Goal: Task Accomplishment & Management: Manage account settings

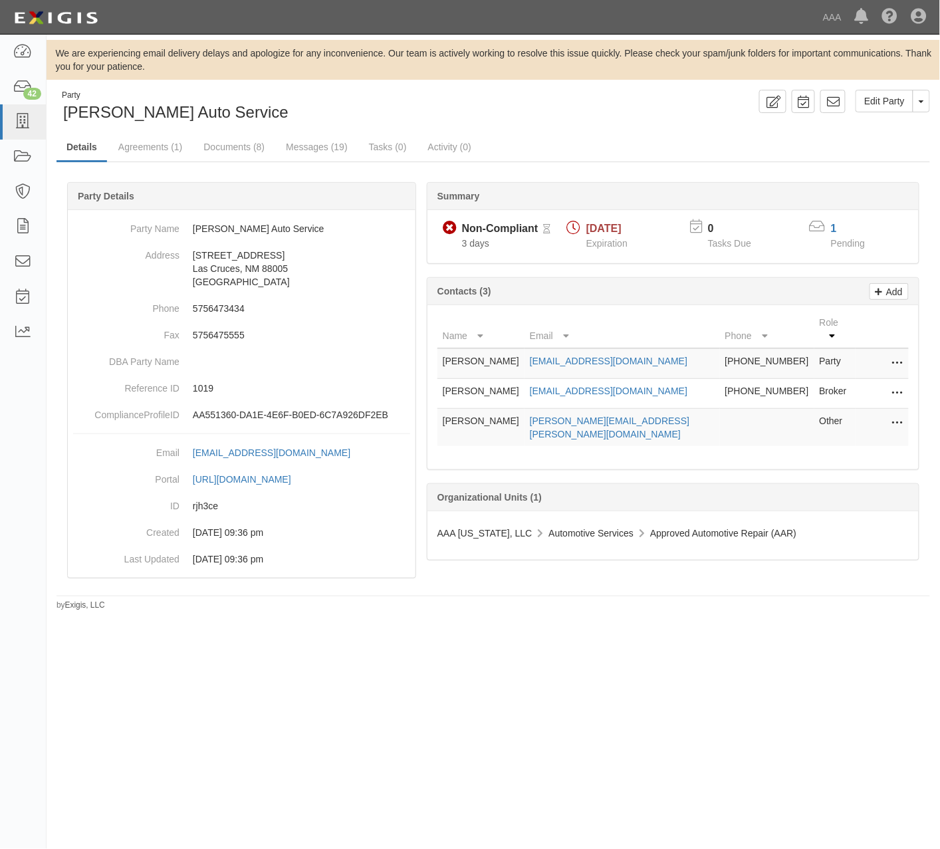
click at [602, 94] on div "Edit Party Toggle Party Dropdown View Audit Trail Archive Party Send Message Ad…" at bounding box center [716, 101] width 447 height 23
click at [237, 148] on link "Documents (8)" at bounding box center [233, 148] width 81 height 29
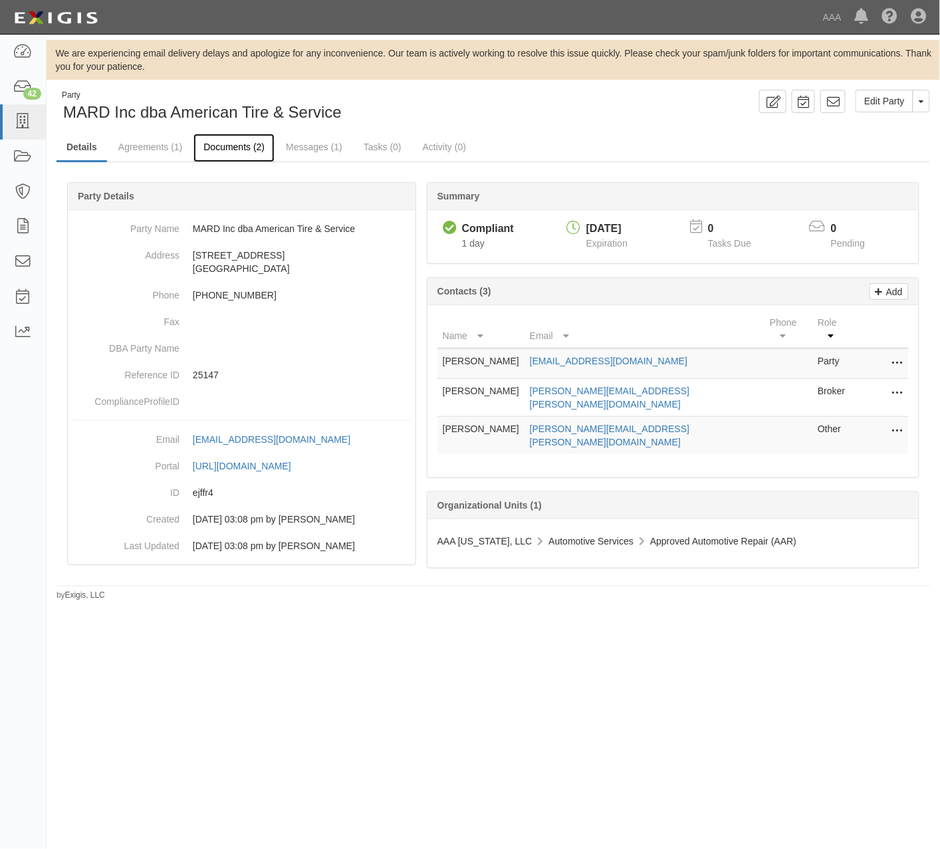
click at [258, 150] on link "Documents (2)" at bounding box center [233, 148] width 81 height 29
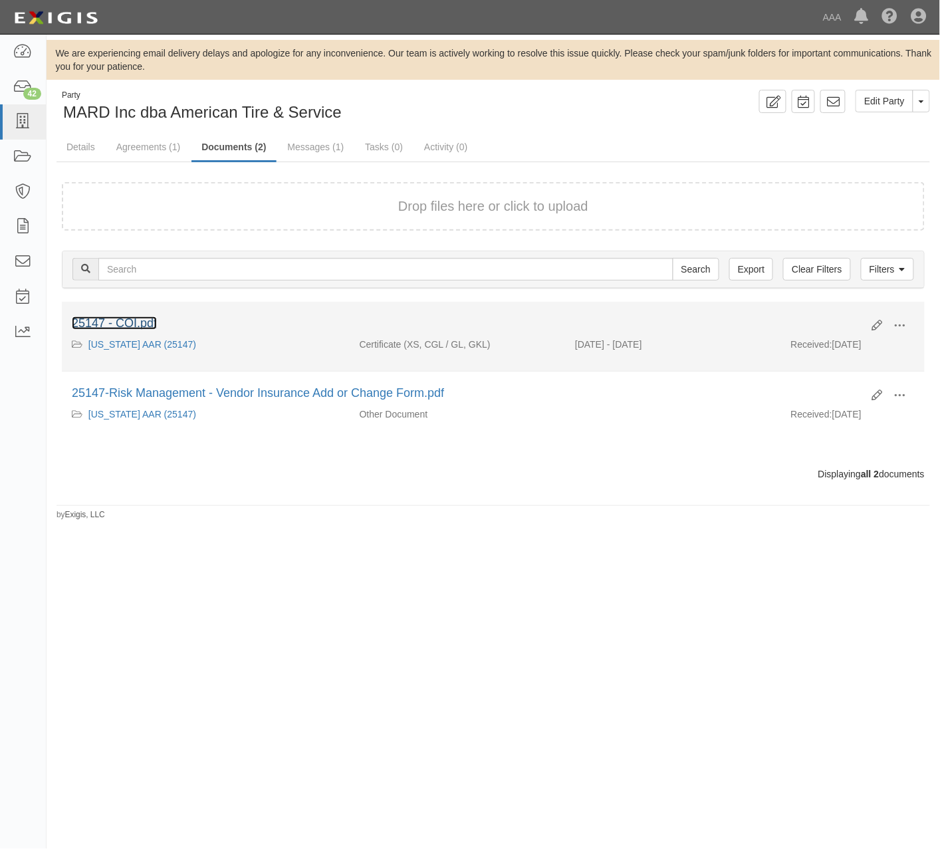
click at [132, 327] on link "25147 - COI.pdf" at bounding box center [114, 322] width 85 height 13
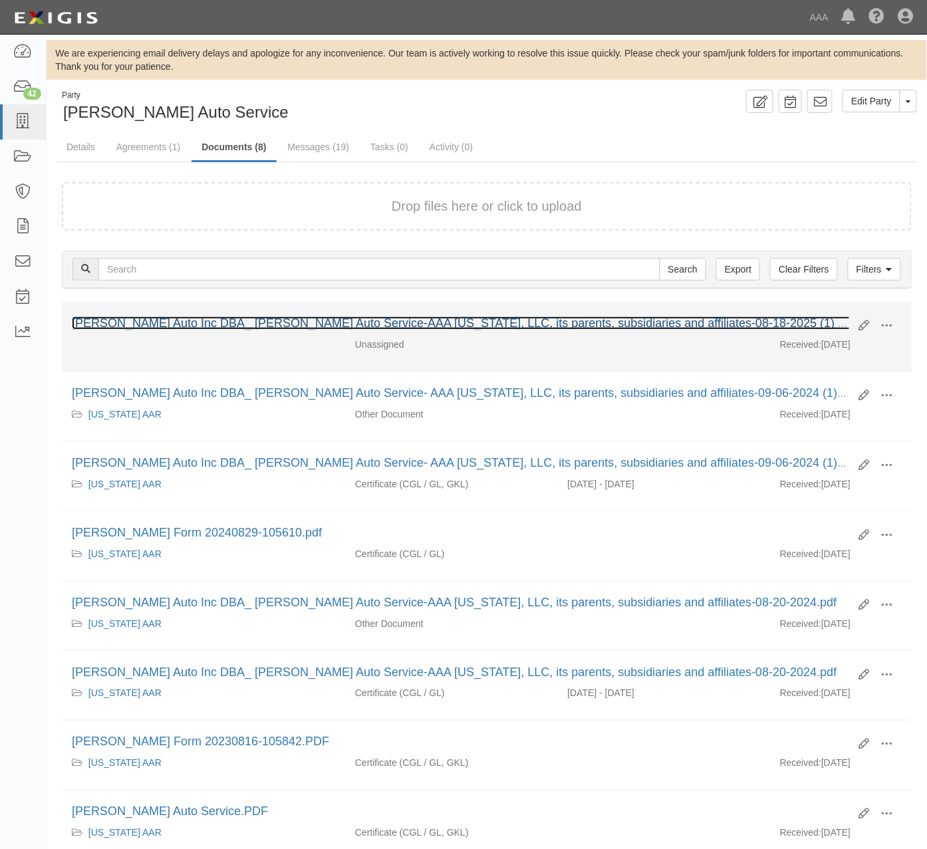
click at [144, 330] on link "Aguirre Auto Inc DBA_ Aguirre Auto Service-AAA New Mexico, LLC, its parents, su…" at bounding box center [478, 322] width 812 height 13
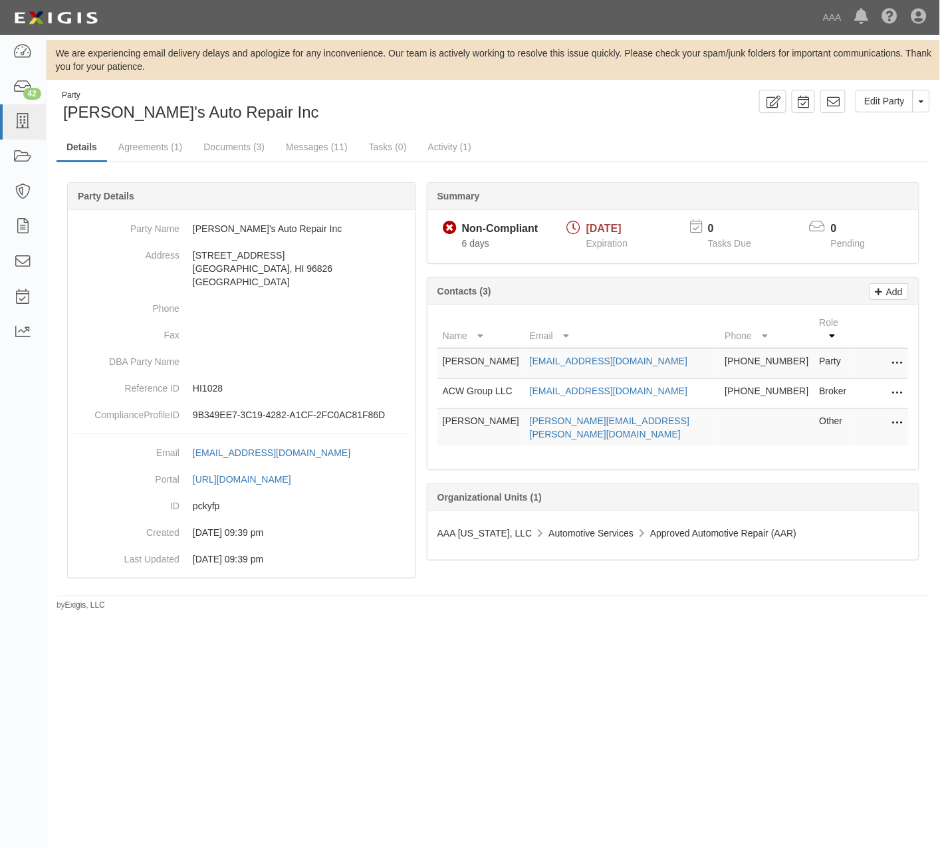
click at [570, 144] on ul "Details Agreements (1) Documents (3) Messages (11) Tasks (0) Activity (1)" at bounding box center [493, 148] width 873 height 29
click at [211, 389] on p "HI1028" at bounding box center [301, 388] width 217 height 13
copy p "HI1028"
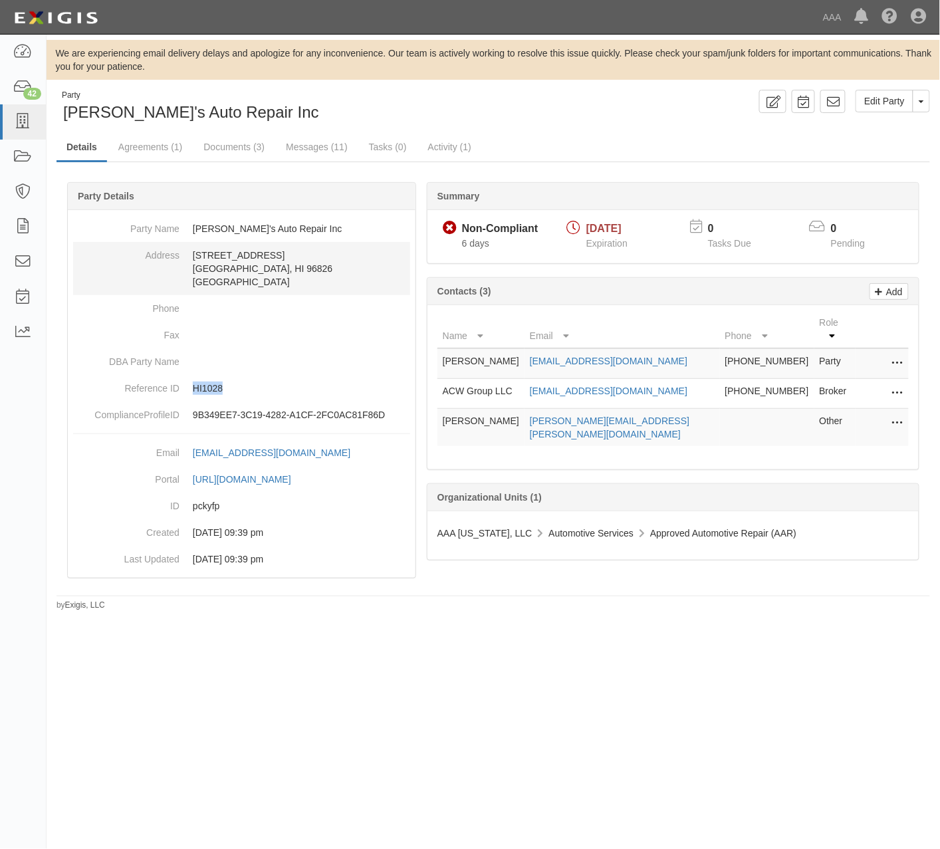
click at [306, 292] on dd "2211 South Beretania Street Honolulu, HI 96826 United States" at bounding box center [241, 268] width 337 height 53
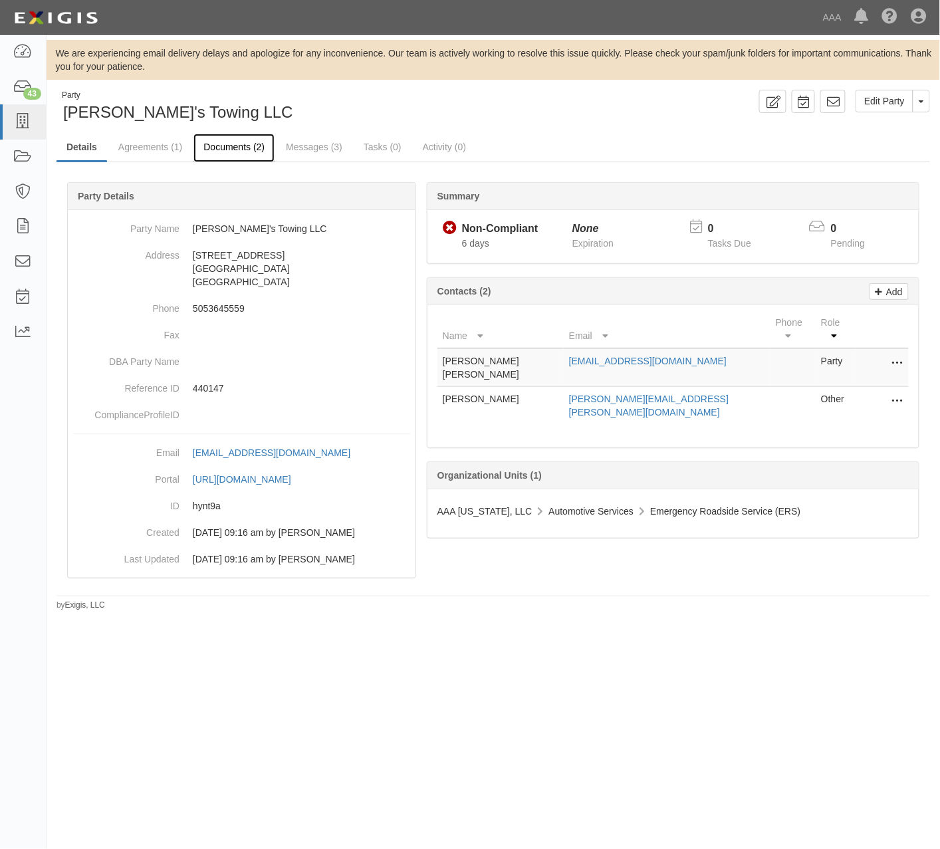
click at [251, 145] on link "Documents (2)" at bounding box center [233, 148] width 81 height 29
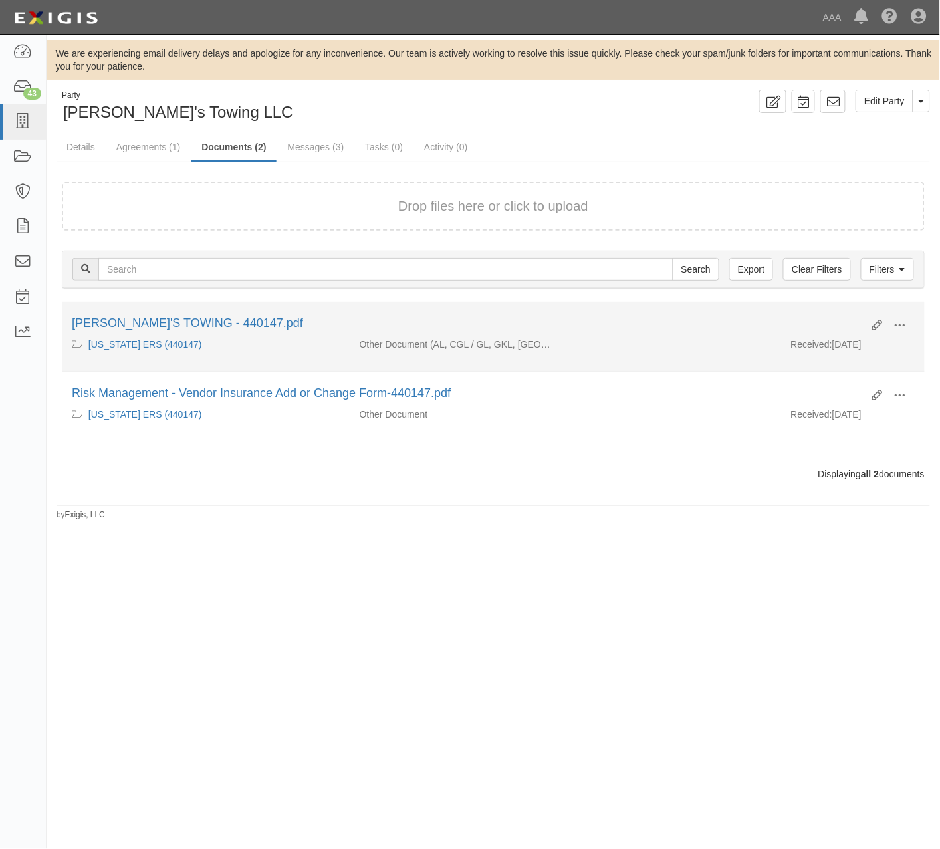
click at [209, 315] on div "[PERSON_NAME]'S TOWING - 440147.pdf" at bounding box center [467, 323] width 790 height 17
click at [206, 324] on link "[PERSON_NAME]'S TOWING - 440147.pdf" at bounding box center [187, 322] width 231 height 13
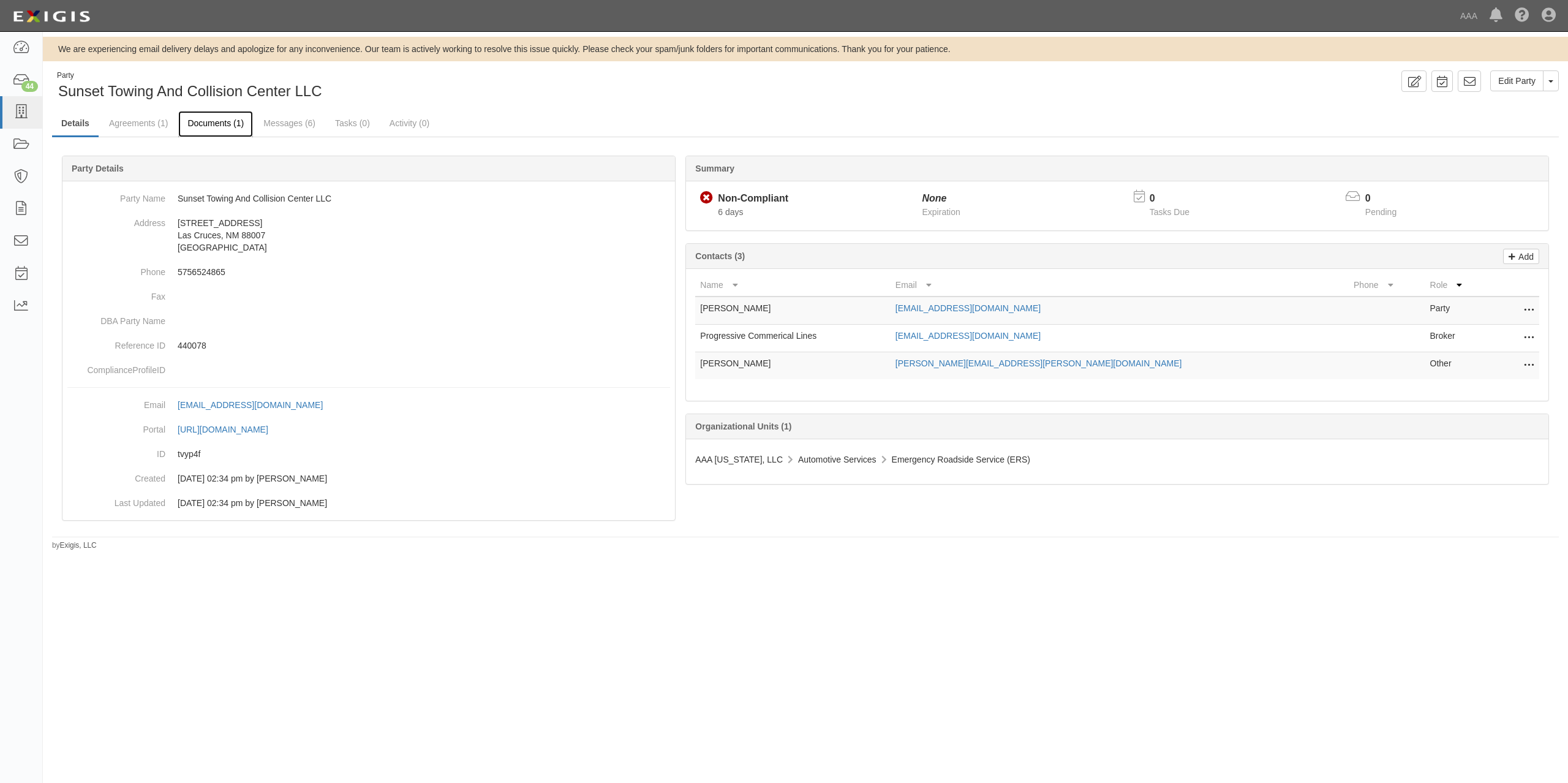
click at [216, 122] on link "Documents (1)" at bounding box center [215, 123] width 75 height 27
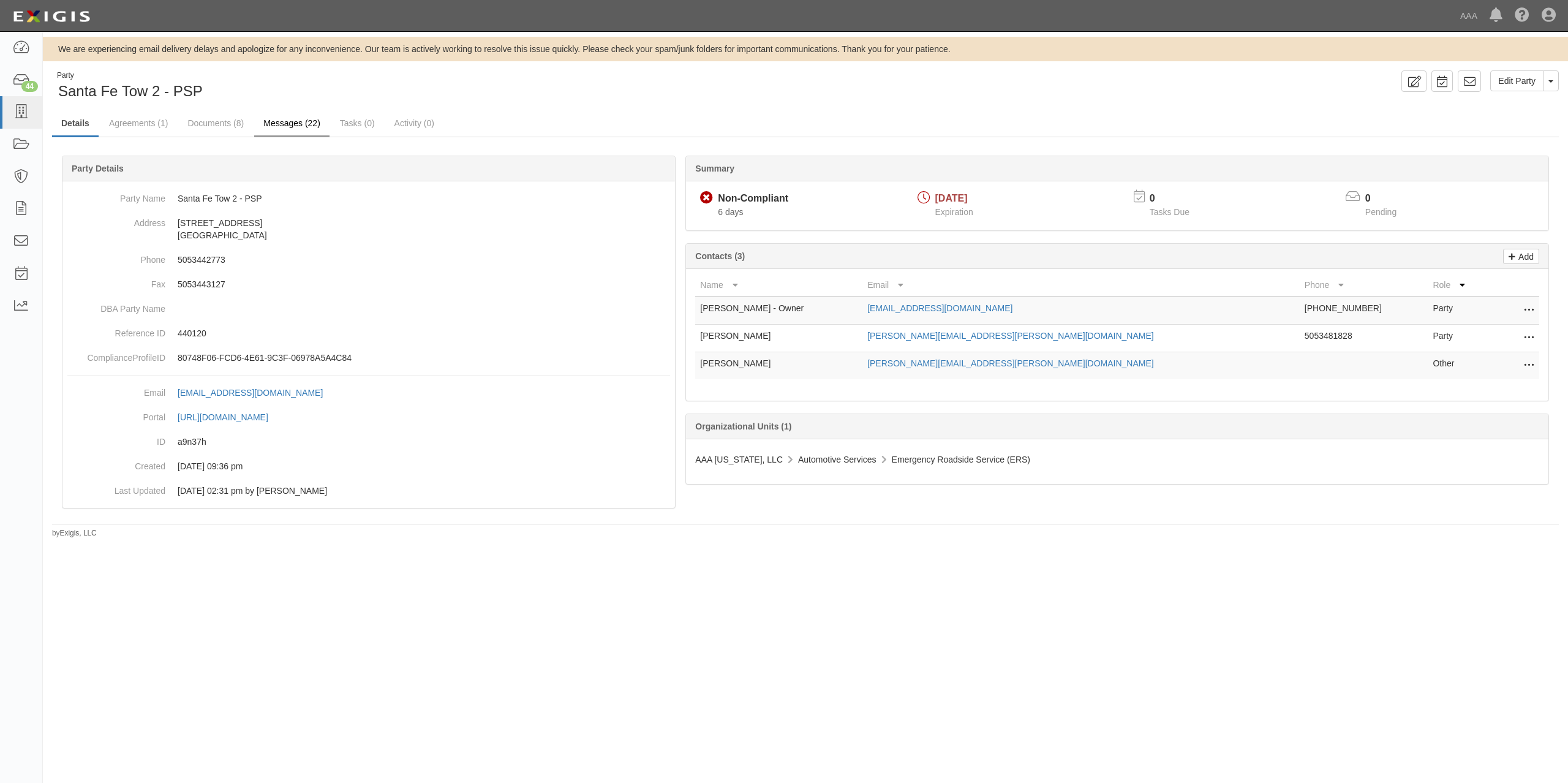
drag, startPoint x: 813, startPoint y: 106, endPoint x: 261, endPoint y: 116, distance: 552.1
click at [808, 106] on div "Party Santa Fe Tow 2 - PSP Edit Party Toggle Party Dropdown View Audit Trail Ar…" at bounding box center [805, 304] width 1525 height 468
click at [207, 328] on p "440120" at bounding box center [424, 333] width 492 height 12
drag, startPoint x: 207, startPoint y: 328, endPoint x: 193, endPoint y: 332, distance: 14.6
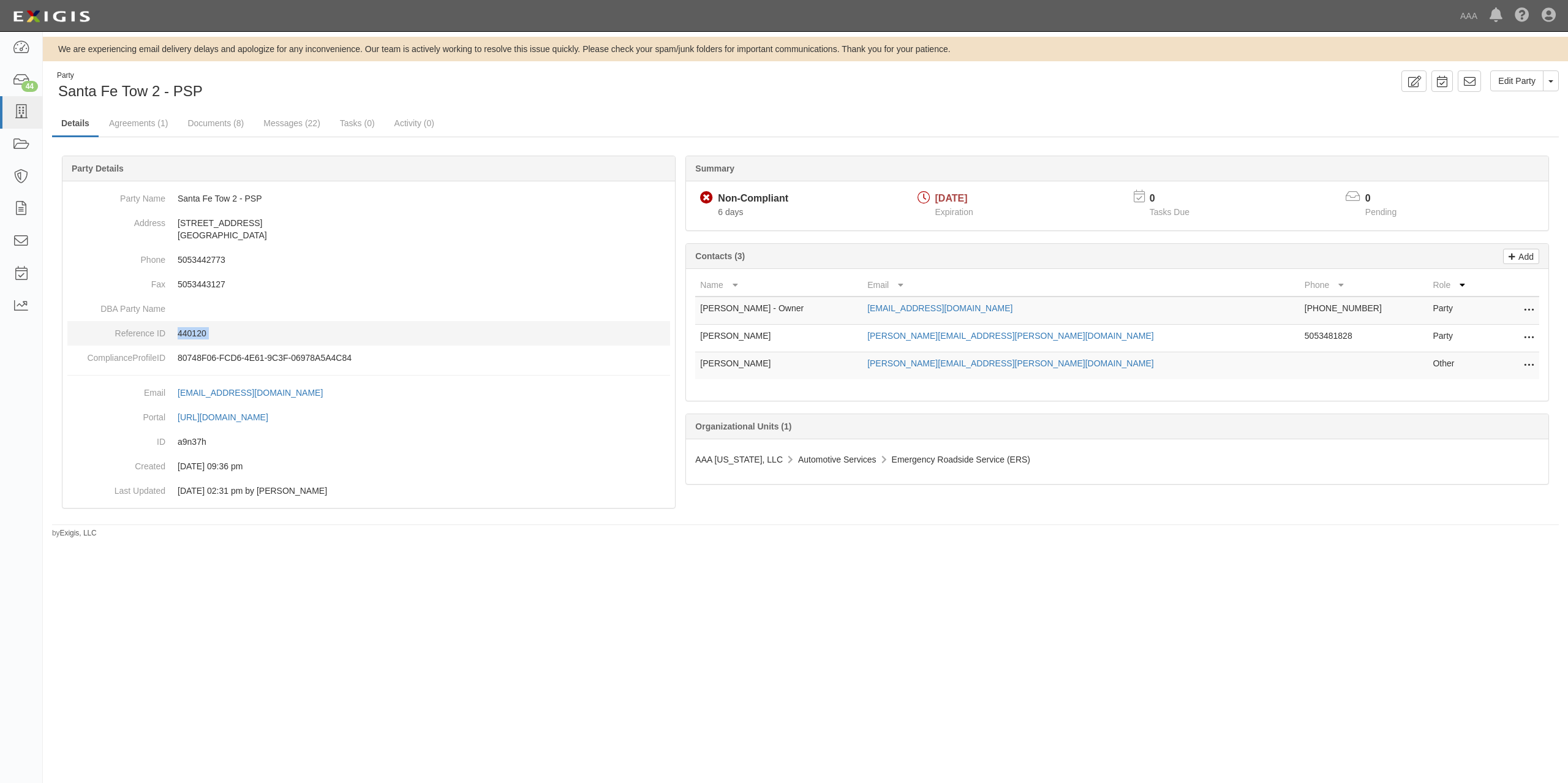
click at [193, 332] on p "440120" at bounding box center [424, 333] width 492 height 12
click at [611, 98] on div "Party Santa Fe Tow 2 - PSP" at bounding box center [425, 86] width 744 height 31
click at [184, 332] on p "440120" at bounding box center [424, 333] width 492 height 12
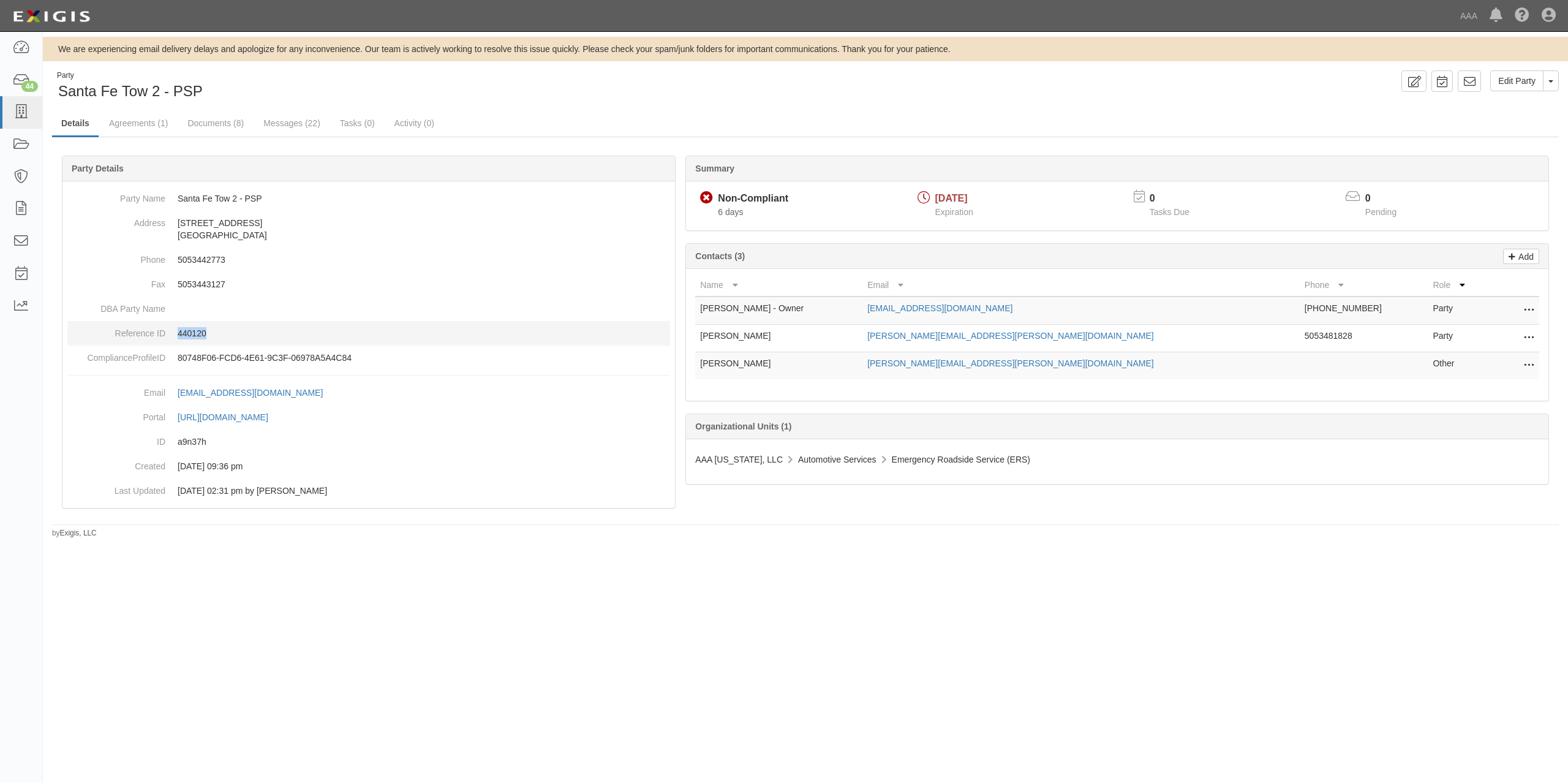
click at [184, 332] on p "440120" at bounding box center [424, 333] width 492 height 12
copy p "440120"
click at [18, 109] on icon at bounding box center [20, 111] width 18 height 14
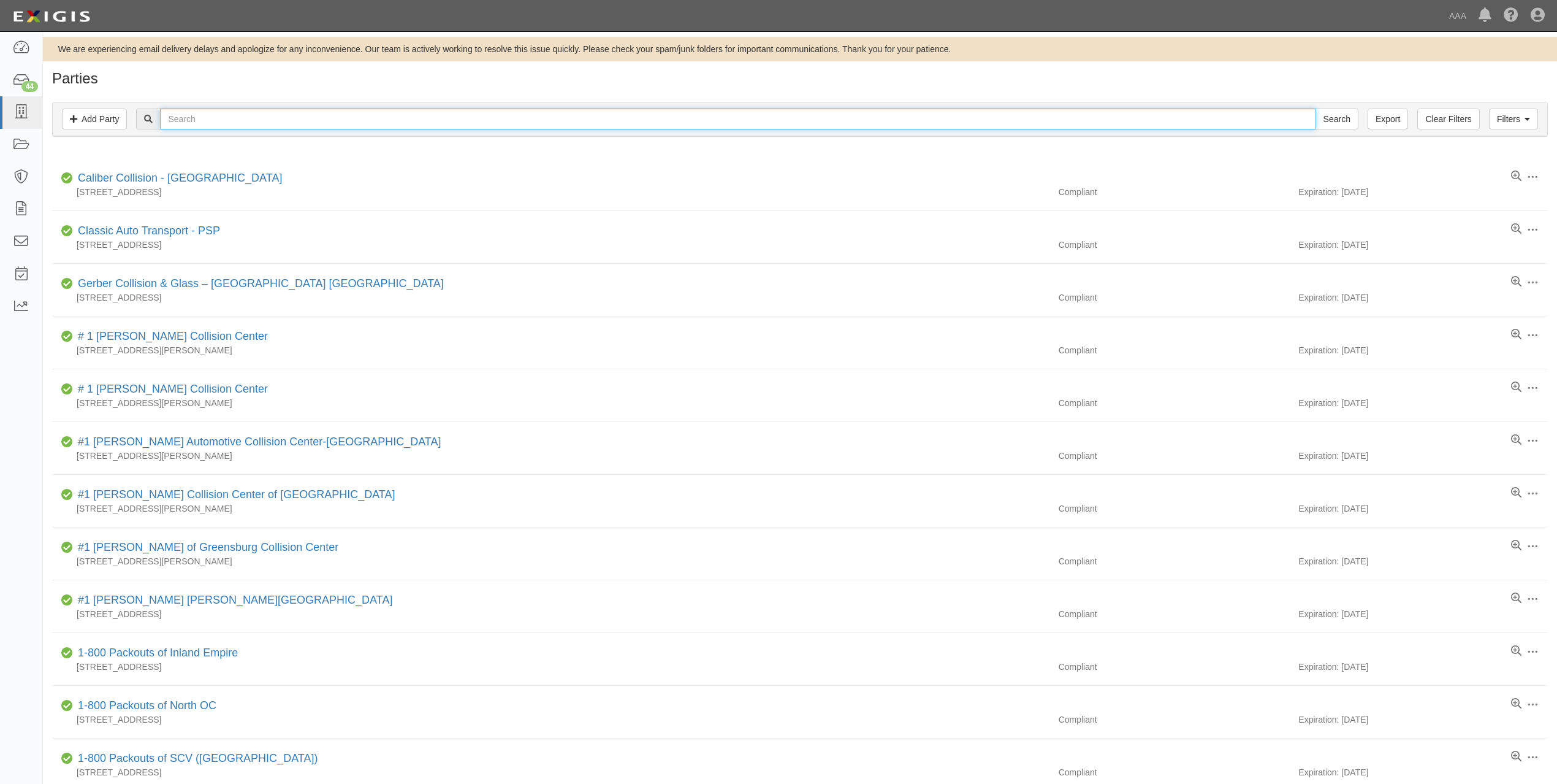
click at [433, 115] on input "text" at bounding box center [737, 119] width 1156 height 21
type input "[PERSON_NAME]"
click at [1316, 109] on input "Search" at bounding box center [1337, 119] width 43 height 21
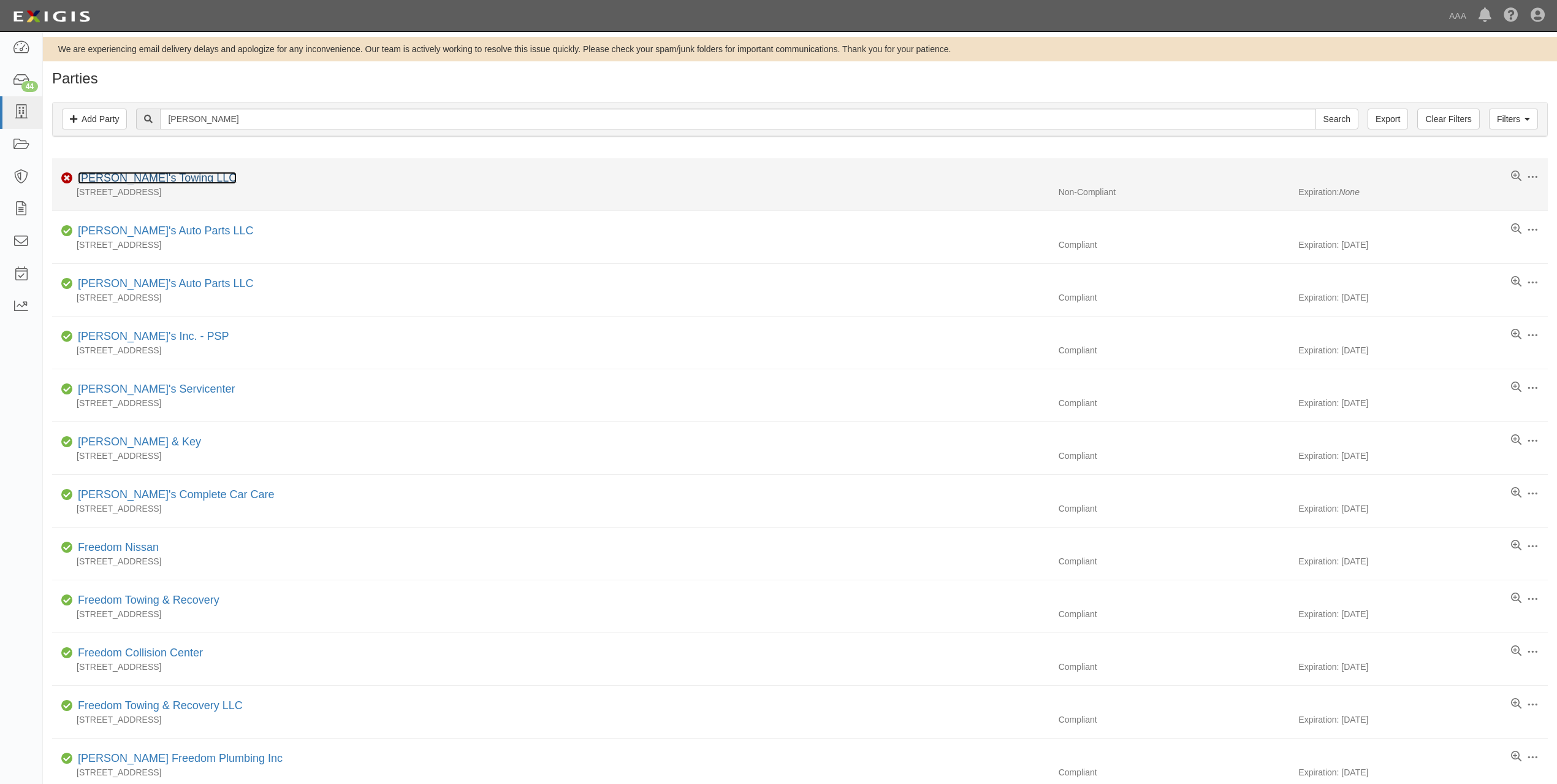
click at [158, 178] on link "[PERSON_NAME]'s Towing LLC" at bounding box center [157, 177] width 159 height 12
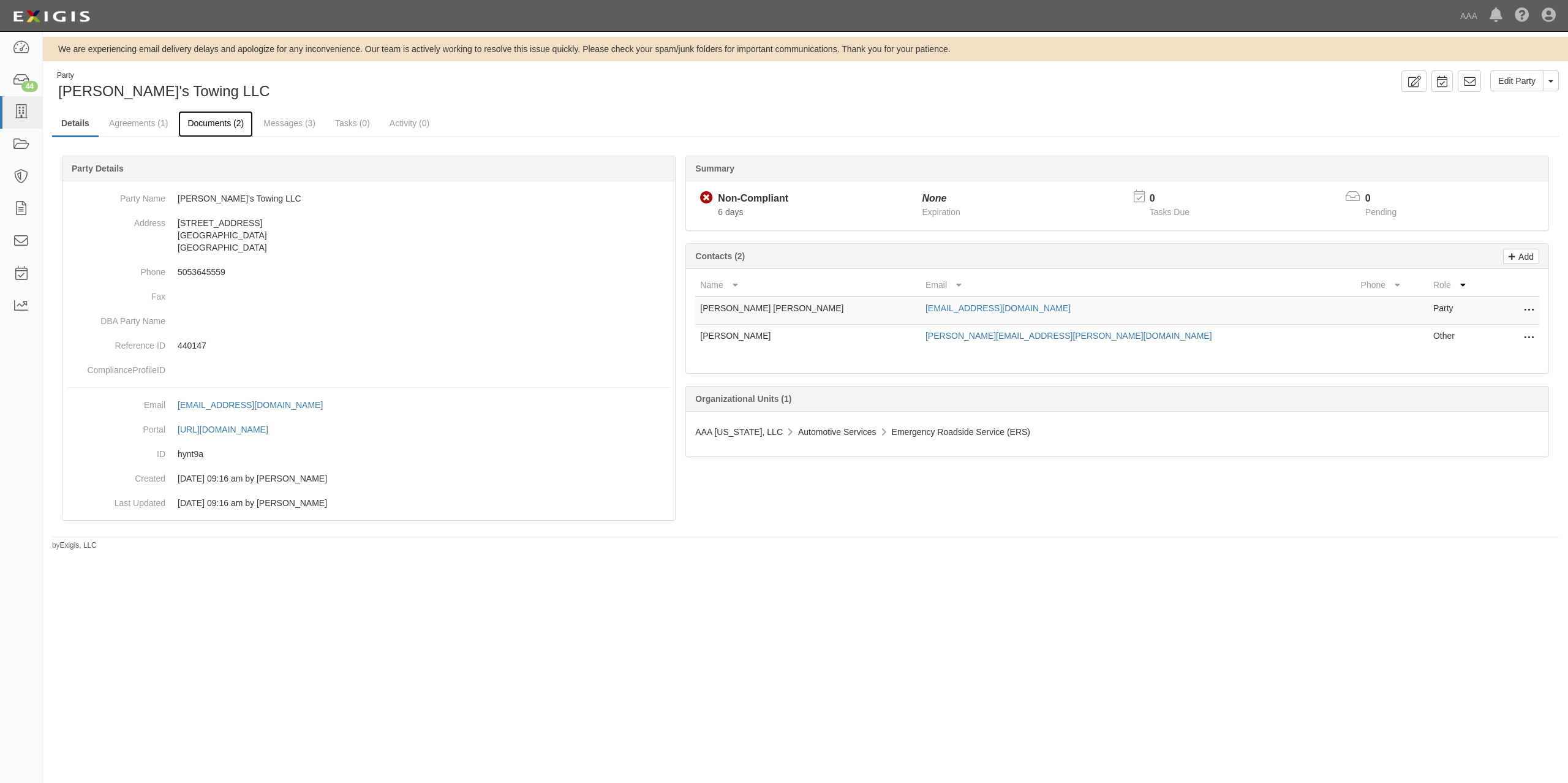
click at [233, 125] on link "Documents (2)" at bounding box center [215, 123] width 75 height 27
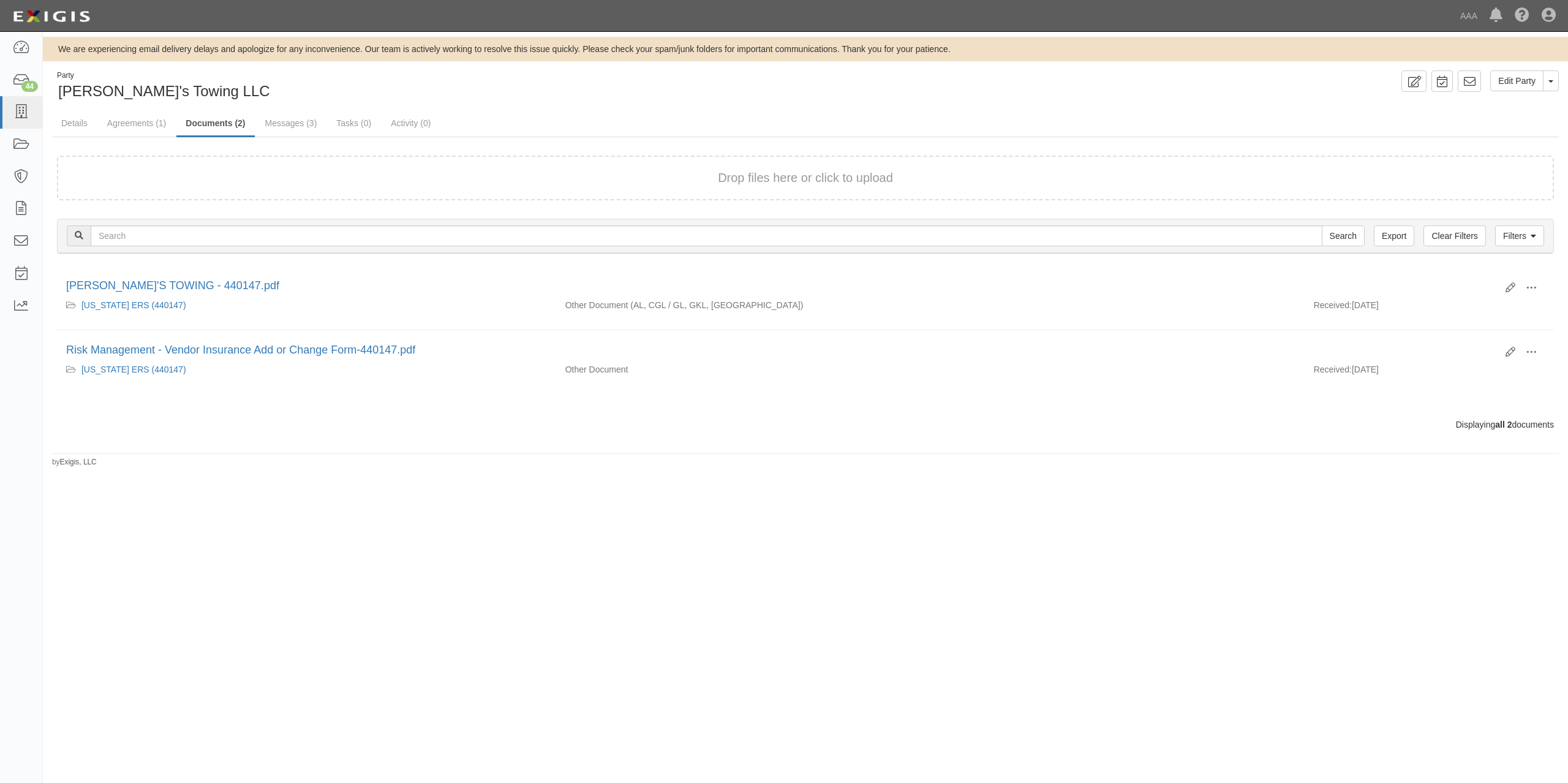
click at [404, 169] on div "Drop files here or click to upload" at bounding box center [804, 177] width 1469 height 18
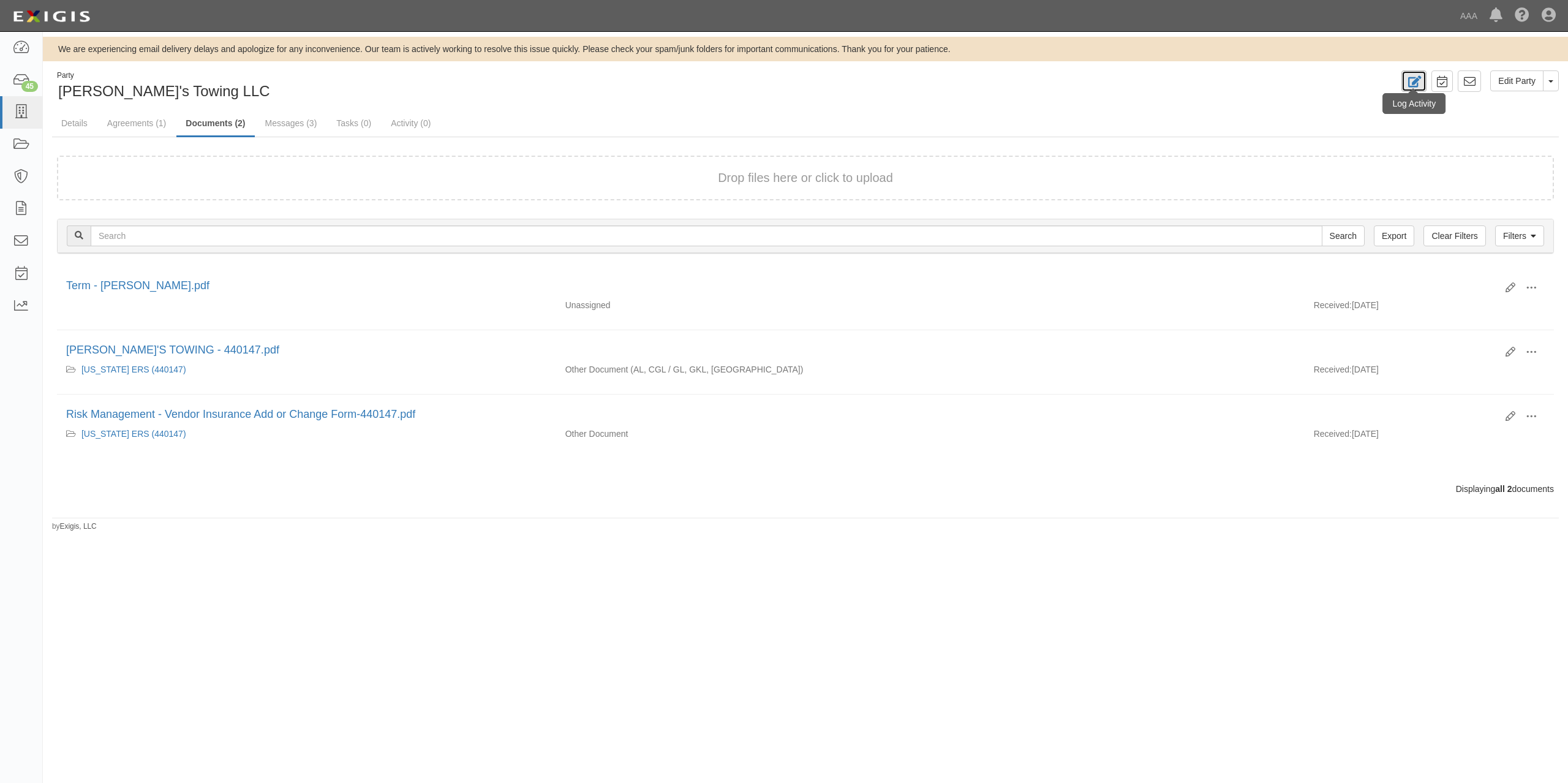
click at [1424, 77] on link at bounding box center [1413, 80] width 25 height 21
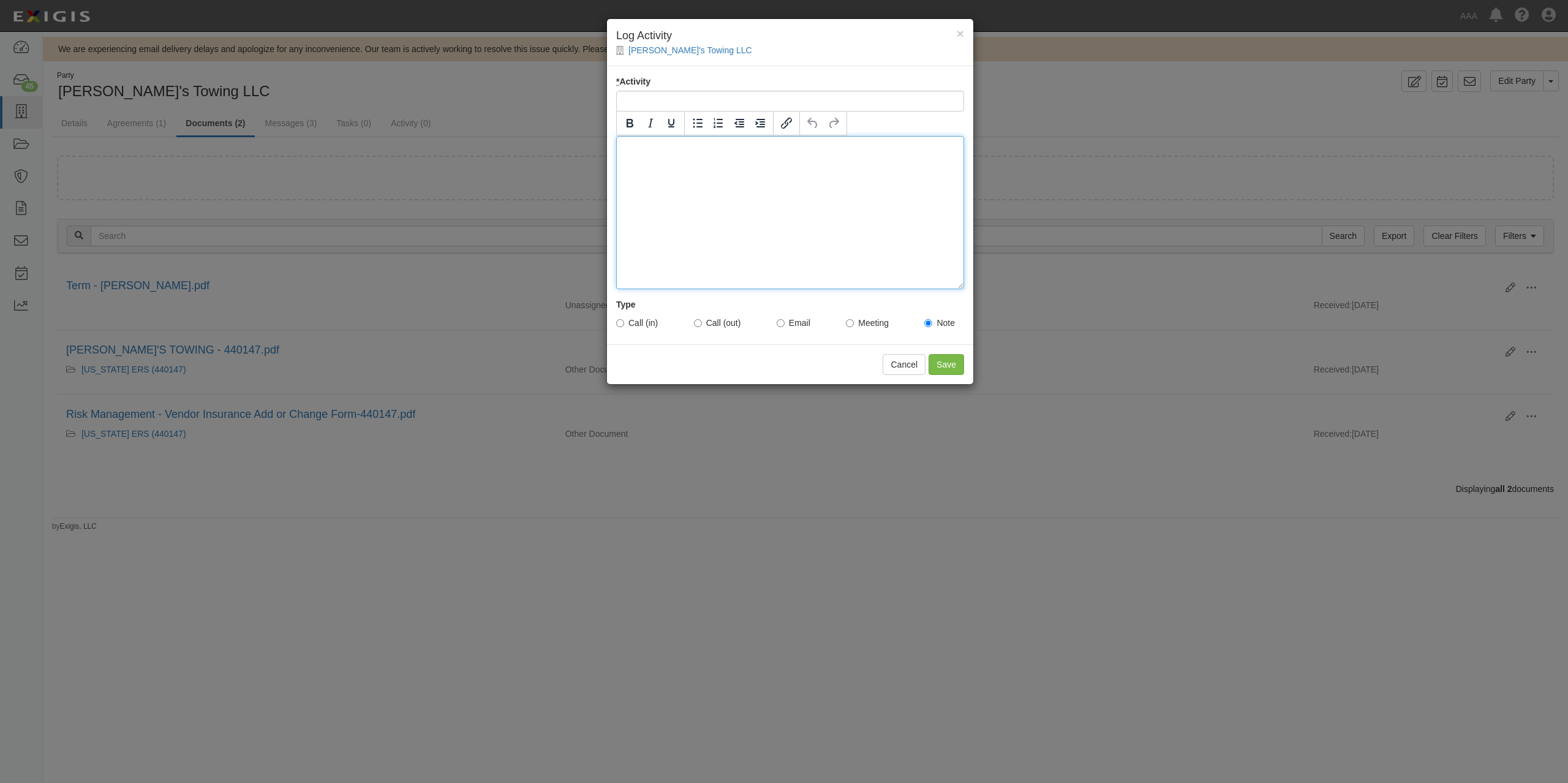
click at [774, 218] on div at bounding box center [790, 213] width 348 height 153
drag, startPoint x: 635, startPoint y: 159, endPoint x: 628, endPoint y: 158, distance: 7.1
click at [633, 159] on div "They closed their business and will no longer do business with AAA. Thank you, …" at bounding box center [790, 213] width 348 height 153
click at [706, 205] on div "They closed their business and will no longer do business with AAA. Thank you, …" at bounding box center [790, 213] width 348 height 153
click at [708, 219] on div "They closed their business and will no longer do business with AAA. Thank you, …" at bounding box center [790, 213] width 348 height 153
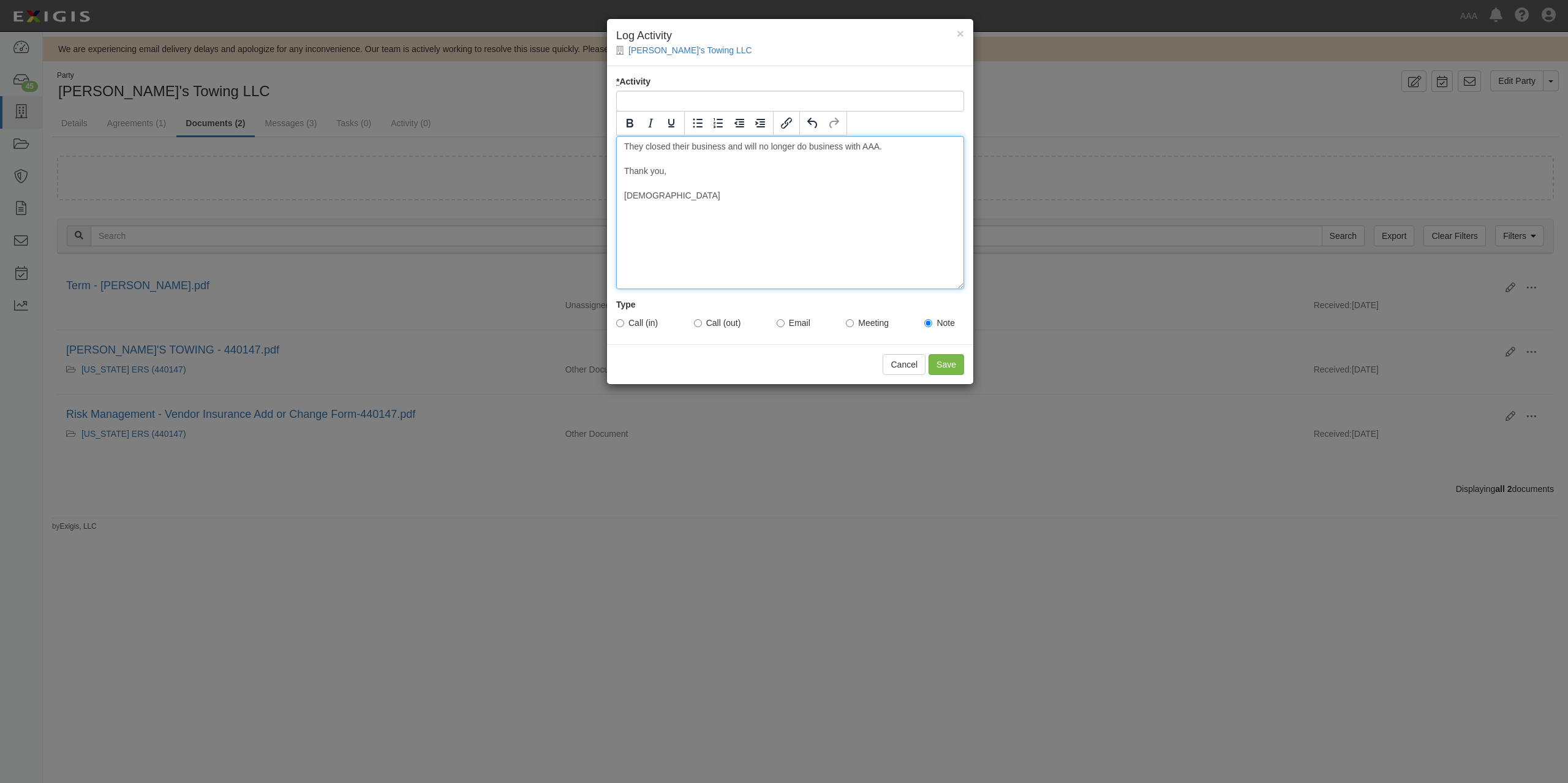
click at [649, 204] on div "They closed their business and will no longer do business with AAA. Thank you, …" at bounding box center [790, 213] width 348 height 153
click at [877, 218] on div "They closed their business and will no longer do business with AAA. Thank you, …" at bounding box center [790, 213] width 348 height 153
click at [885, 99] on input "* Activity" at bounding box center [790, 100] width 348 height 21
type input "Closed Business"
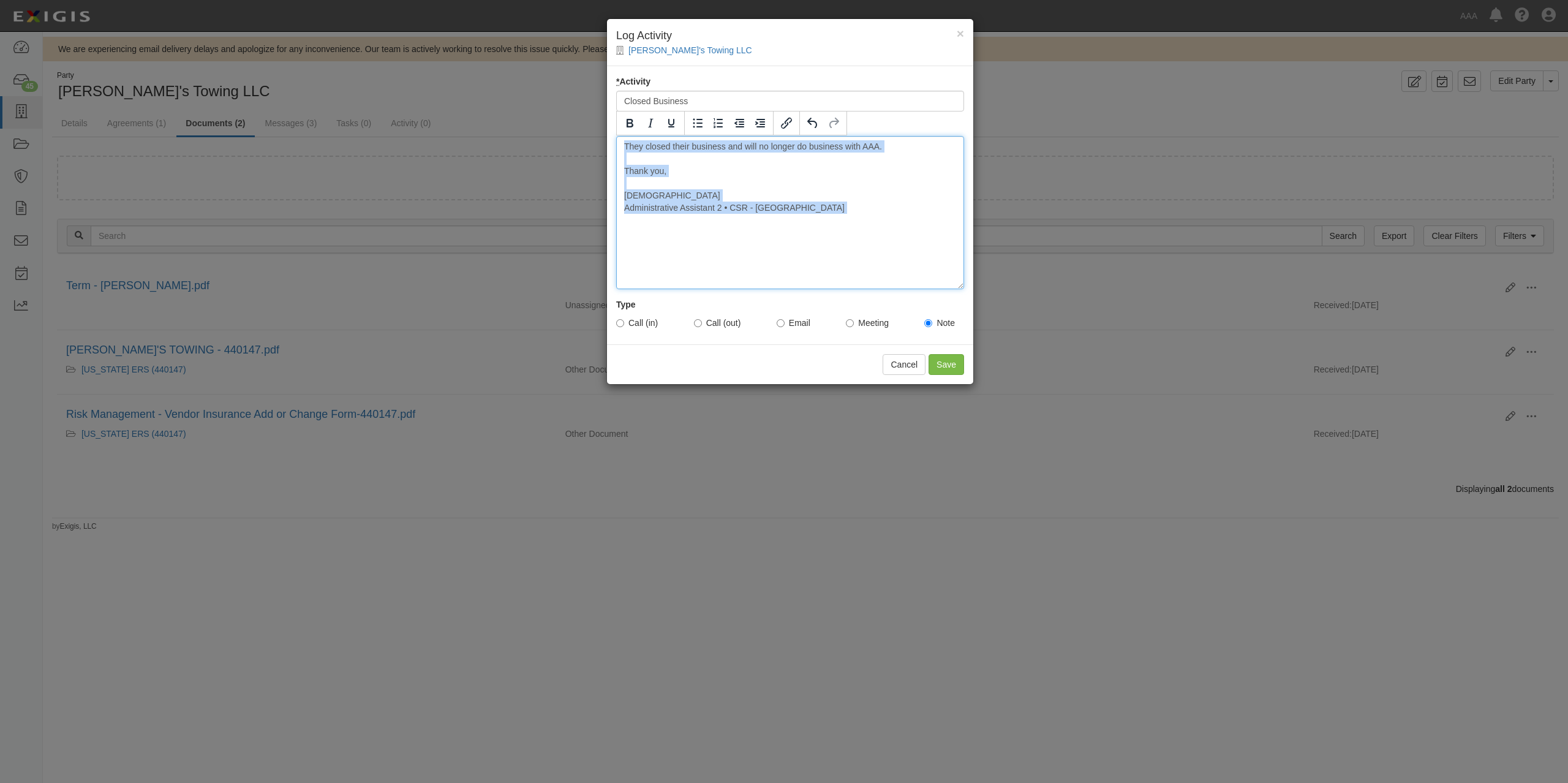
drag, startPoint x: 855, startPoint y: 227, endPoint x: 547, endPoint y: 93, distance: 335.9
click at [547, 93] on div "× Log Activity Freddy's Towing LLC * Activity Closed Business Details They clos…" at bounding box center [784, 392] width 1568 height 783
copy div "They closed their business and will no longer do business with AAA. Thank you, …"
click at [951, 363] on input "Save" at bounding box center [946, 364] width 36 height 21
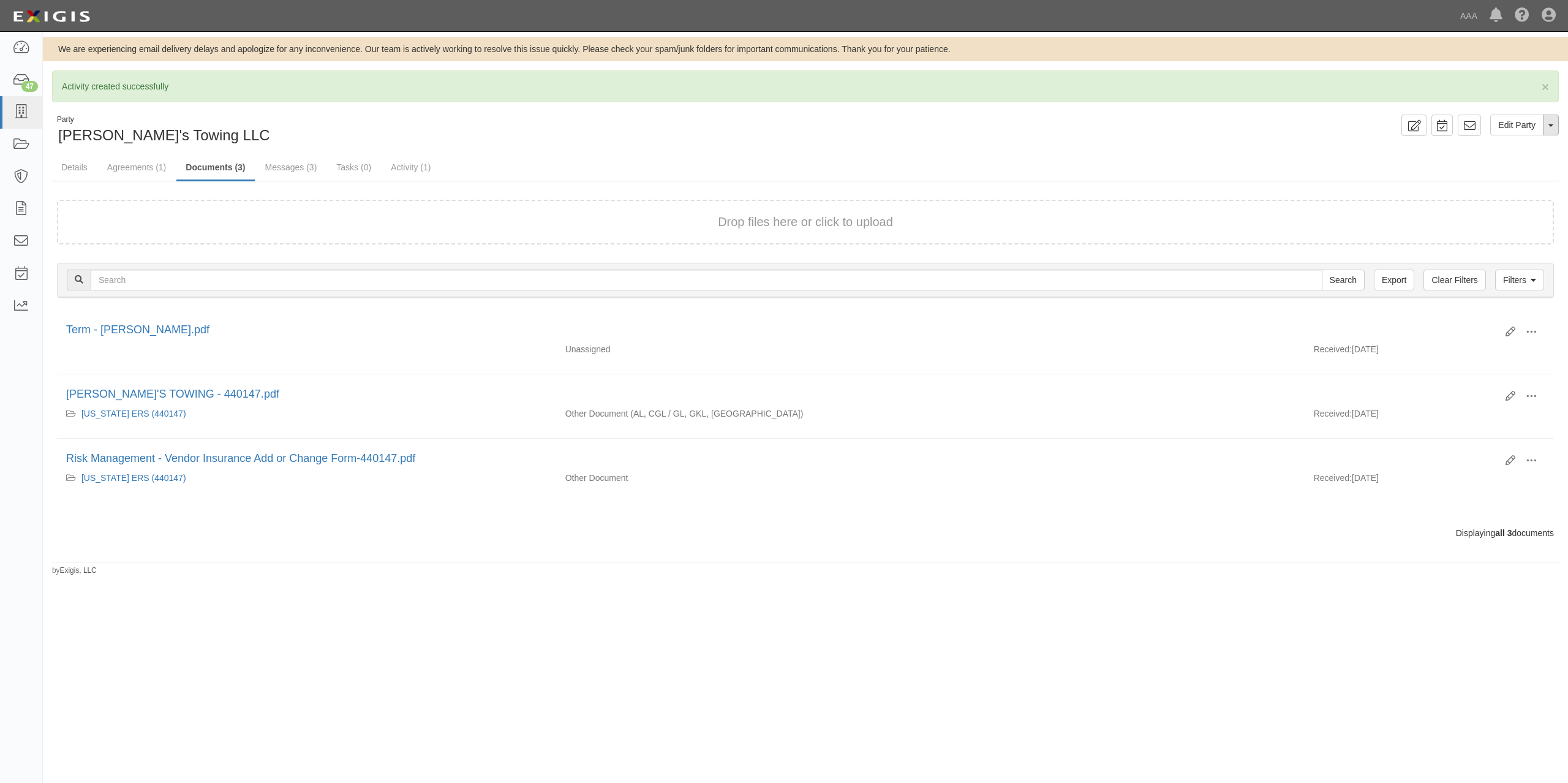
click at [1551, 126] on span "button" at bounding box center [1550, 125] width 5 height 3
click at [1523, 163] on link "Archive Party" at bounding box center [1509, 164] width 97 height 16
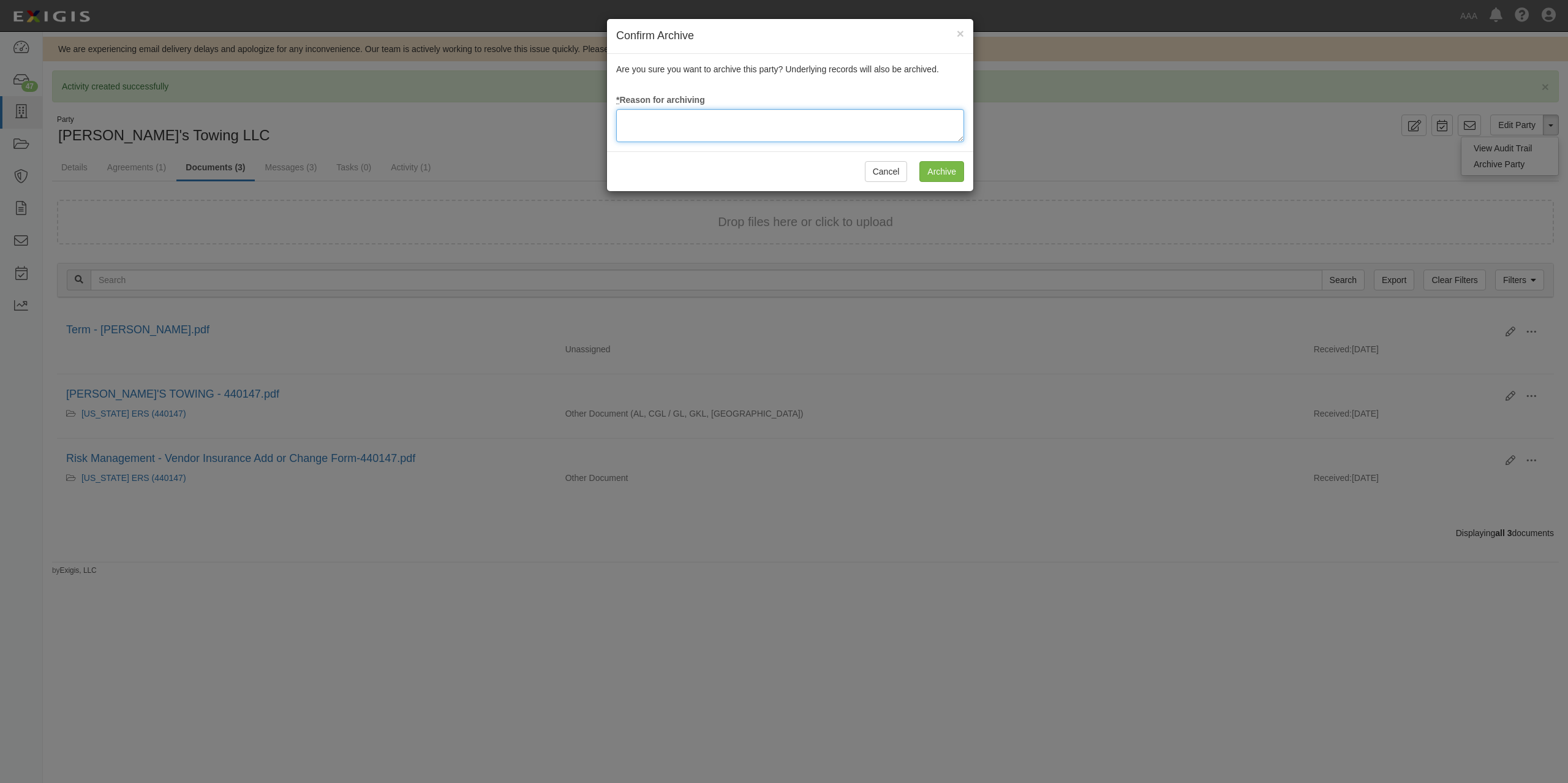
click at [819, 123] on textarea at bounding box center [790, 125] width 348 height 33
paste textarea "They closed their business and will no longer do business with AAA. Thank you, …"
type textarea "They closed their business and will no longer do business with AAA. Thank you, …"
click at [938, 174] on input "Archive" at bounding box center [942, 171] width 45 height 21
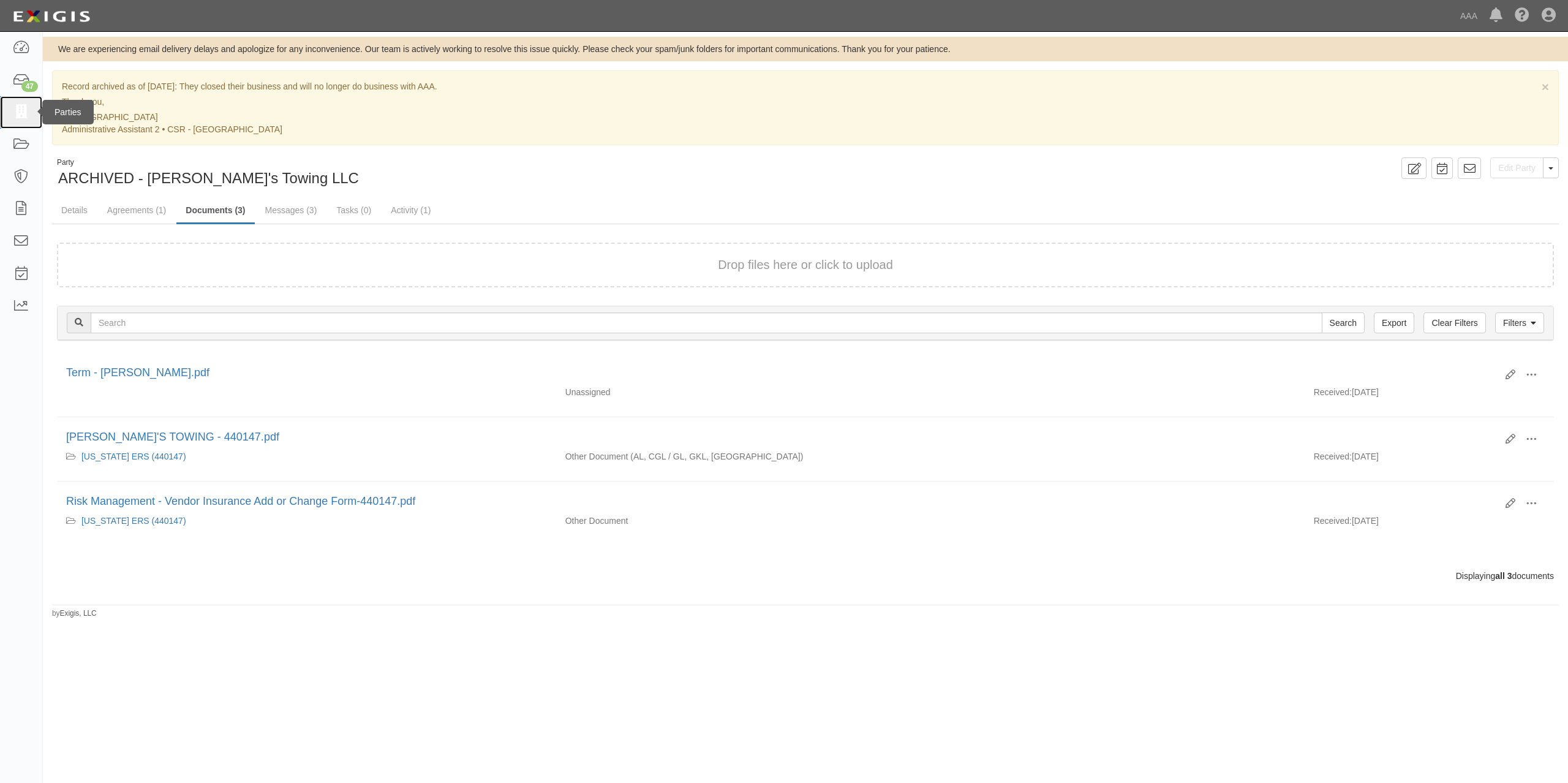
click at [15, 116] on icon at bounding box center [20, 111] width 18 height 14
